Goal: Transaction & Acquisition: Purchase product/service

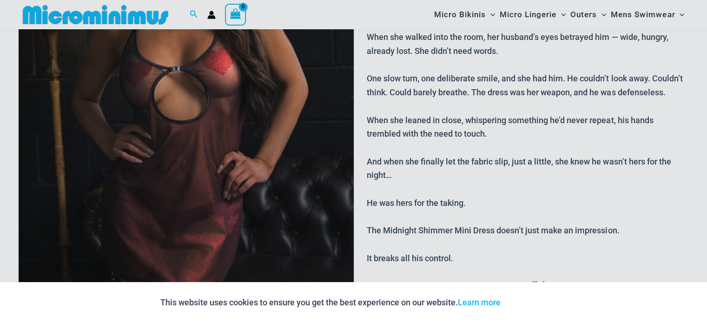
scroll to position [326, 0]
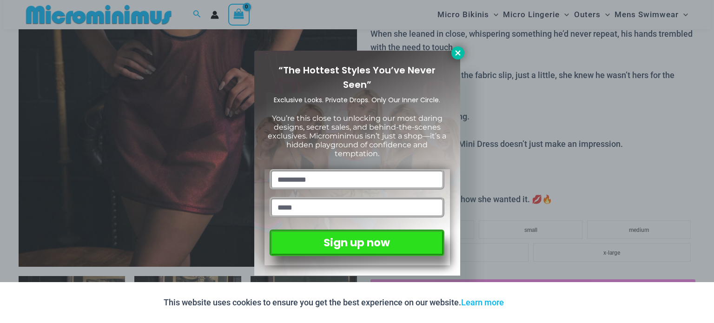
click at [452, 54] on button at bounding box center [458, 53] width 13 height 13
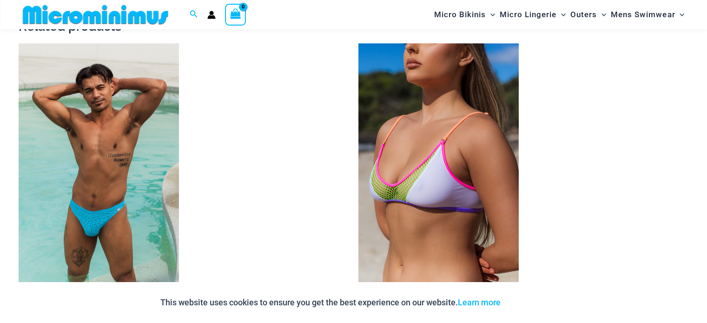
scroll to position [1070, 0]
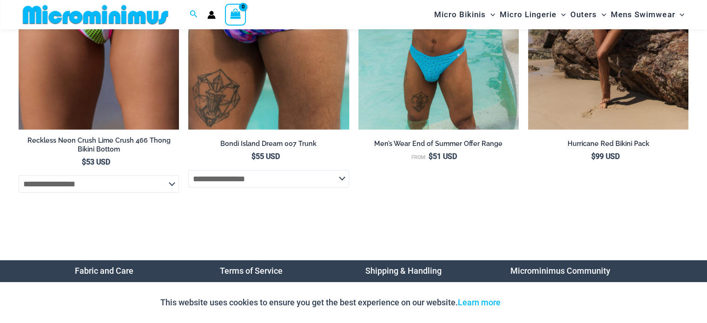
scroll to position [2904, 0]
